Goal: Transaction & Acquisition: Purchase product/service

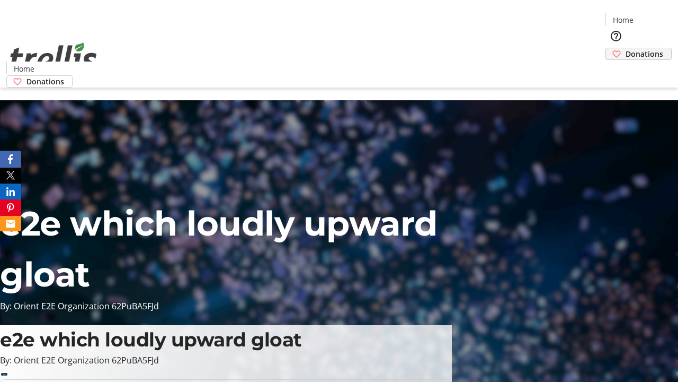
click at [626, 48] on span "Donations" at bounding box center [645, 53] width 38 height 11
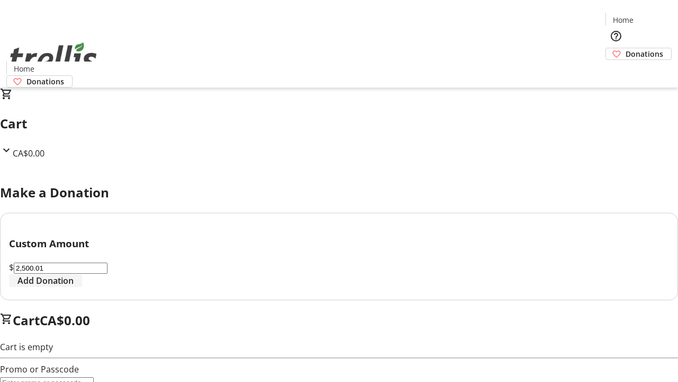
click at [74, 287] on span "Add Donation" at bounding box center [45, 280] width 56 height 13
